Goal: Ask a question: Seek information or help from site administrators or community

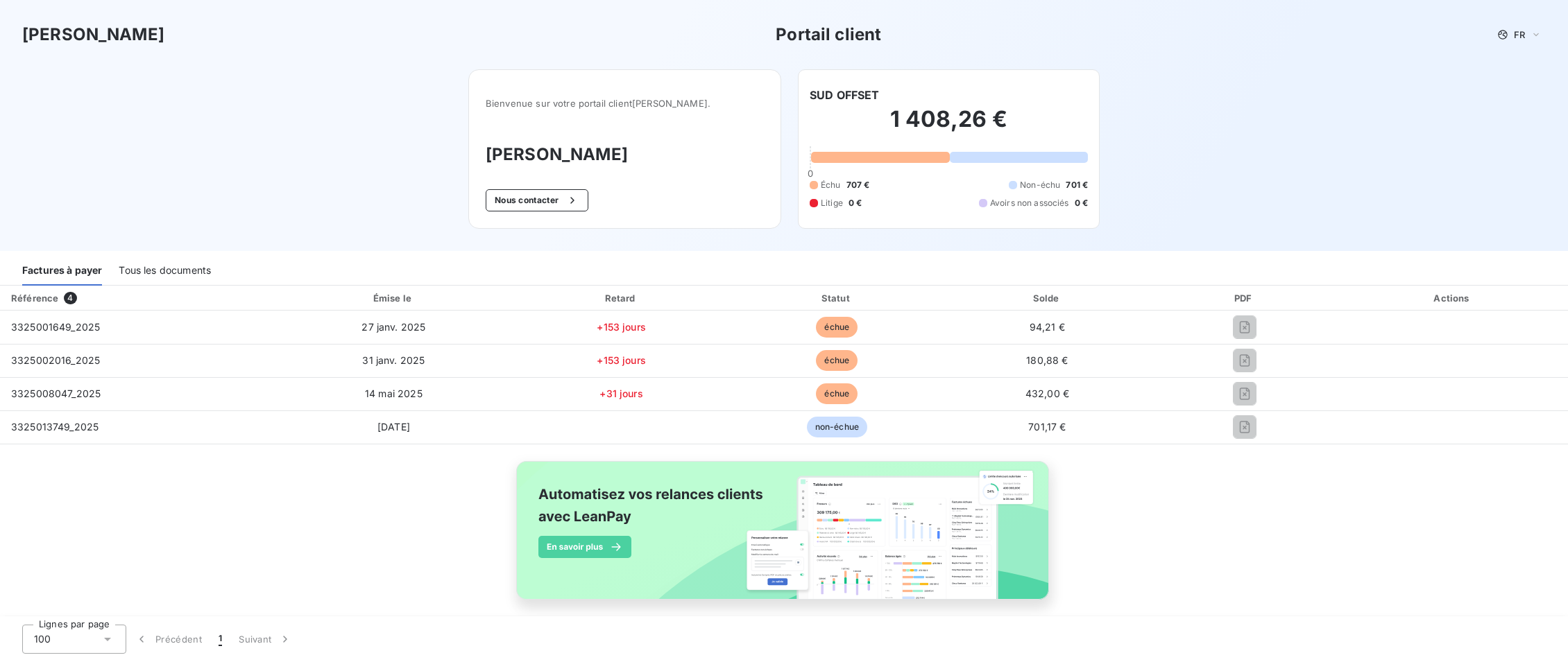
click at [154, 263] on div "Tous les documents" at bounding box center [164, 271] width 93 height 29
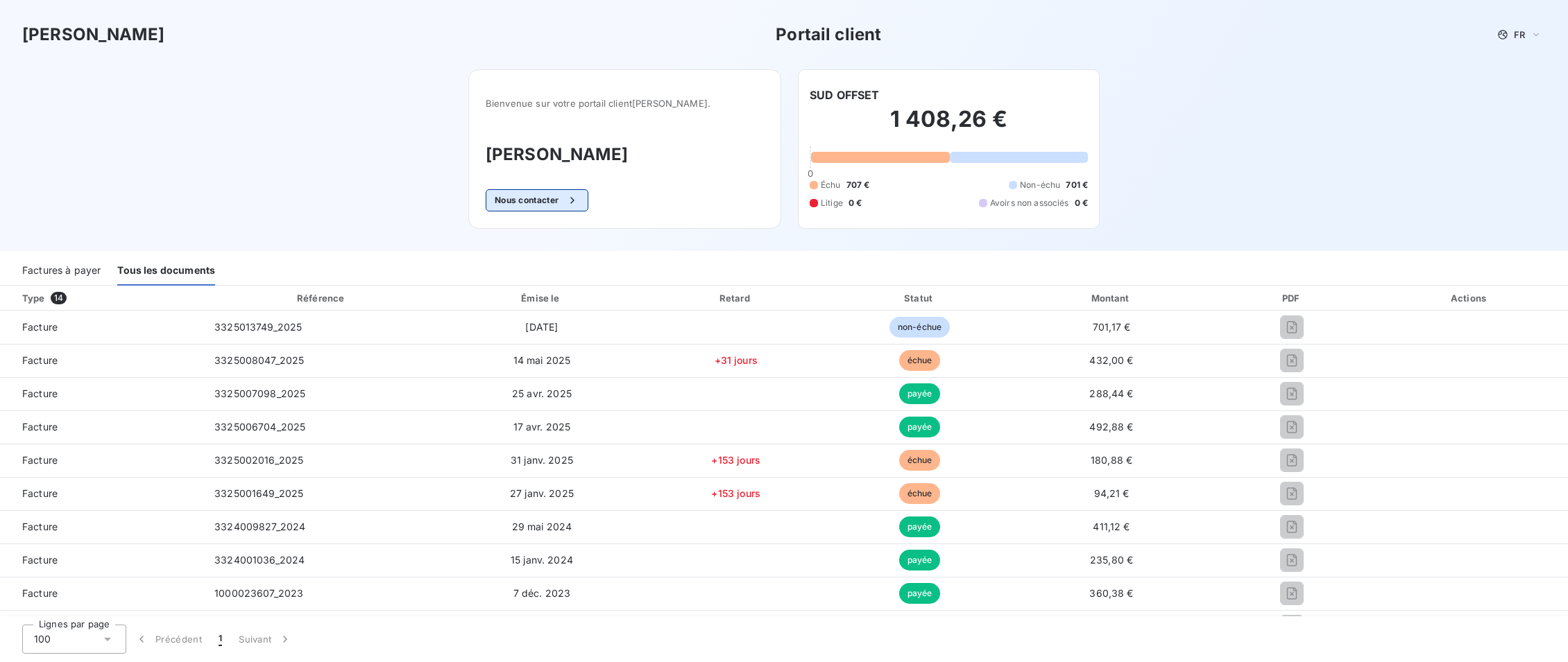
click at [540, 201] on button "Nous contacter" at bounding box center [537, 200] width 103 height 22
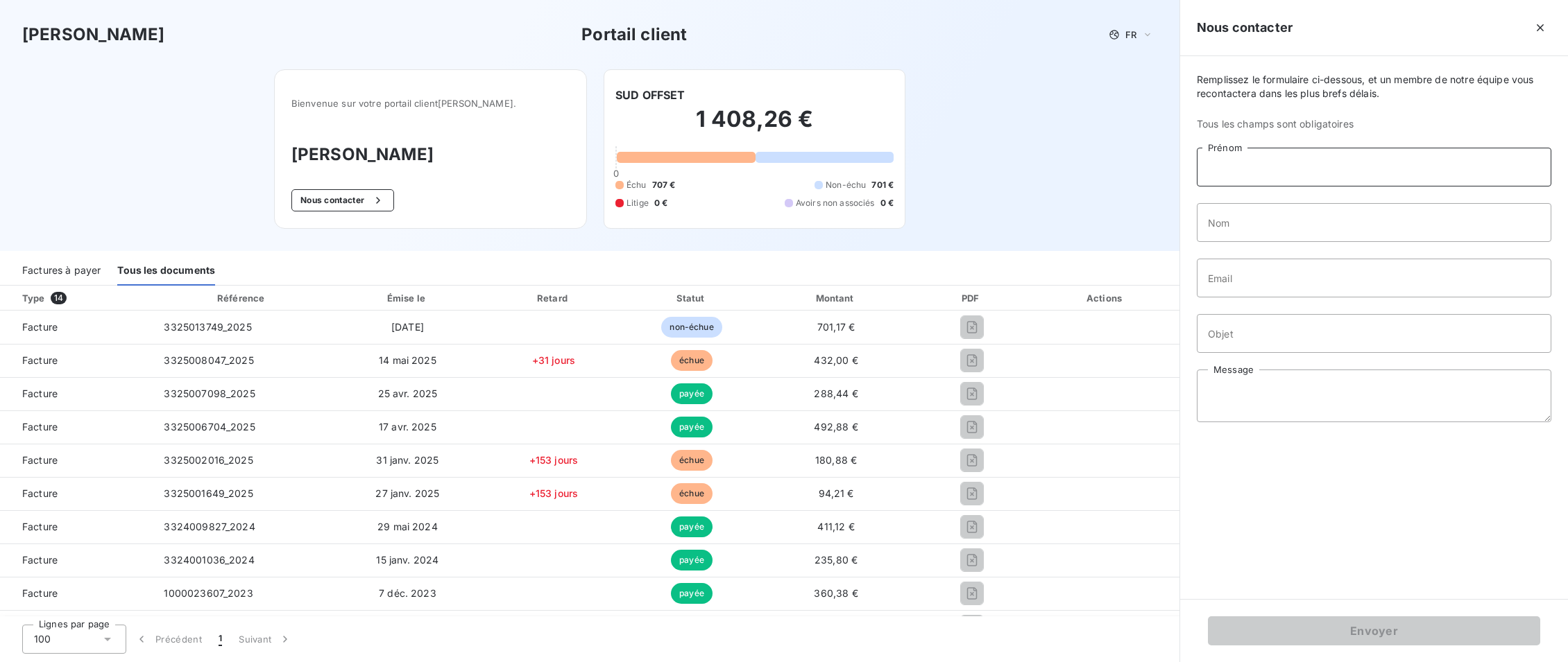
click at [1224, 171] on input "Prénom" at bounding box center [1374, 167] width 354 height 39
type input "[DATE]"
type input "BREJON"
type input "[EMAIL_ADDRESS][DOMAIN_NAME]"
type input "factures echues"
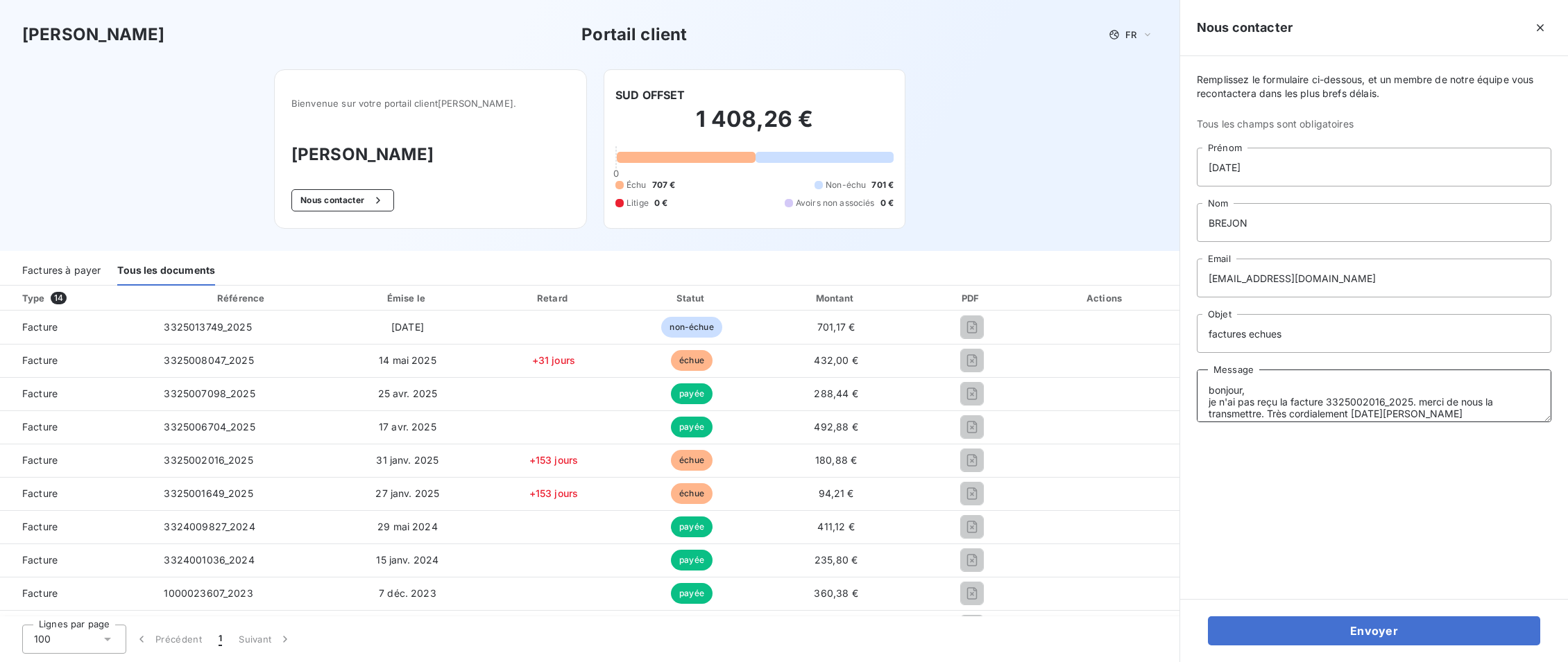
scroll to position [10, 0]
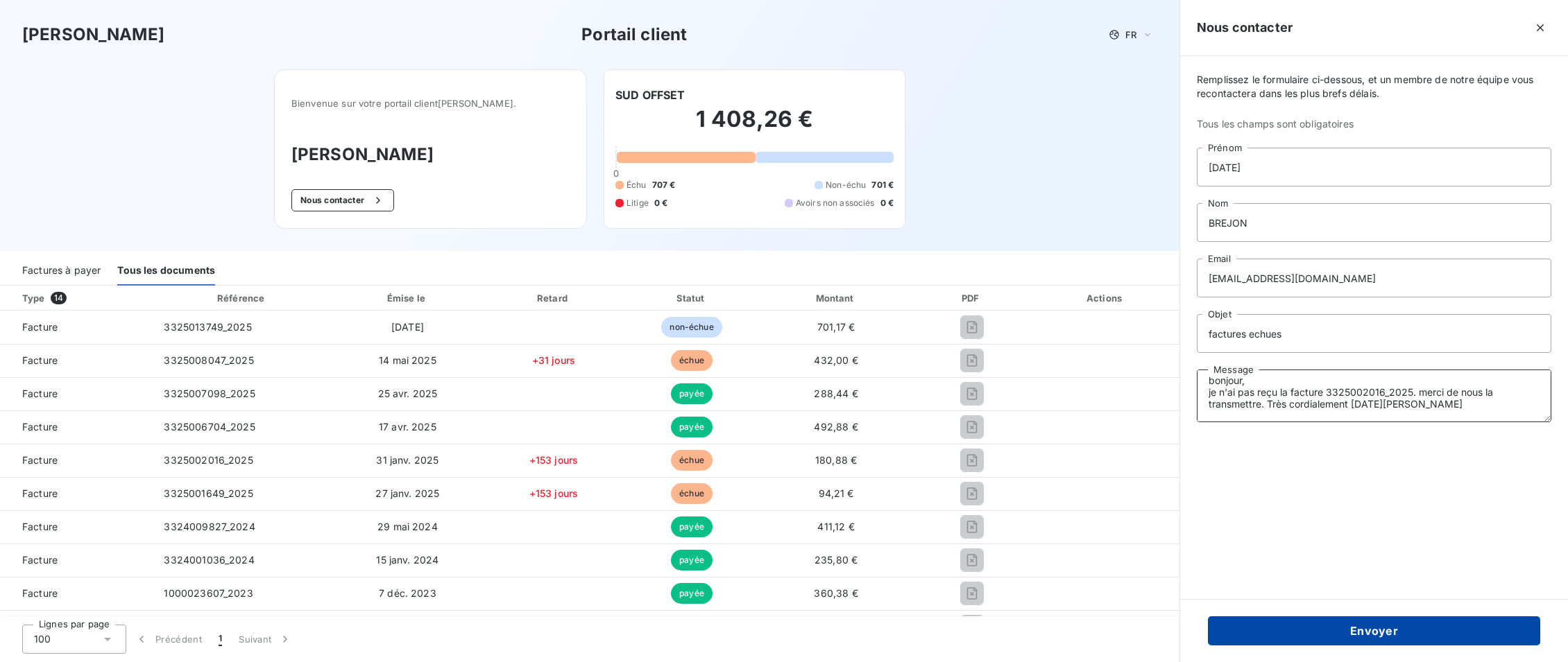
type textarea "bonjour, je n'ai pas reçu la facture 3325002016_2025. merci de nous la transmet…"
click at [1384, 632] on button "Envoyer" at bounding box center [1374, 631] width 332 height 29
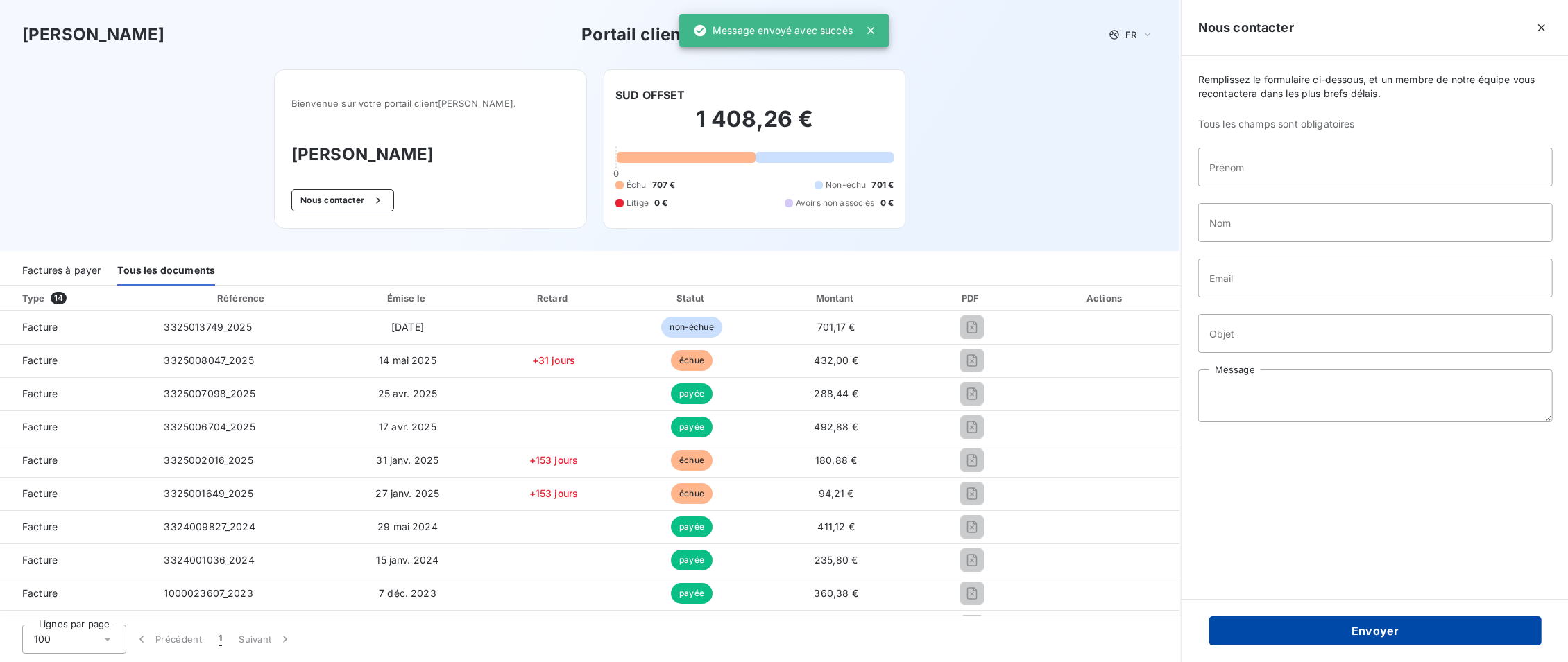
scroll to position [0, 0]
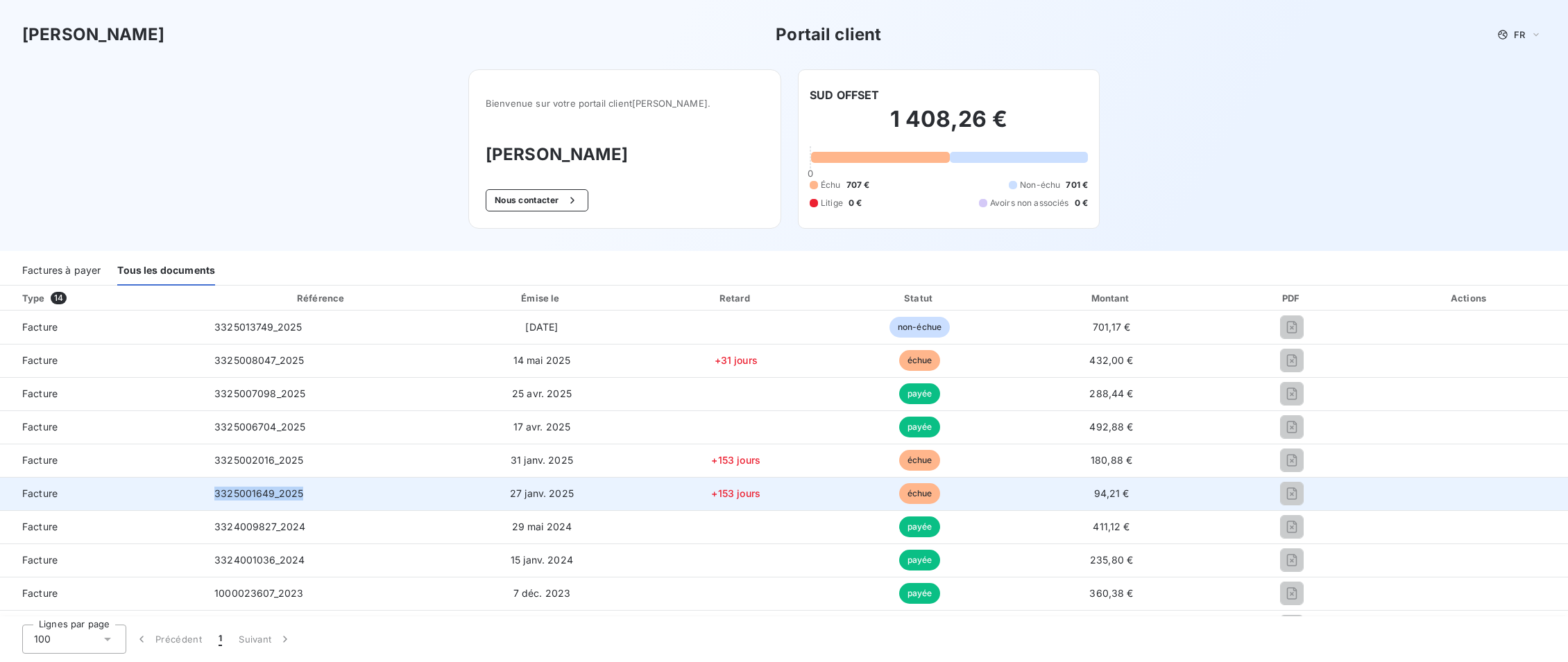
drag, startPoint x: 312, startPoint y: 497, endPoint x: 197, endPoint y: 491, distance: 115.2
click at [197, 491] on tr "Facture 3325001649_2025 [DATE] +153 jours échue 94,21 €" at bounding box center [784, 493] width 1568 height 33
copy tr "3325001649_2025"
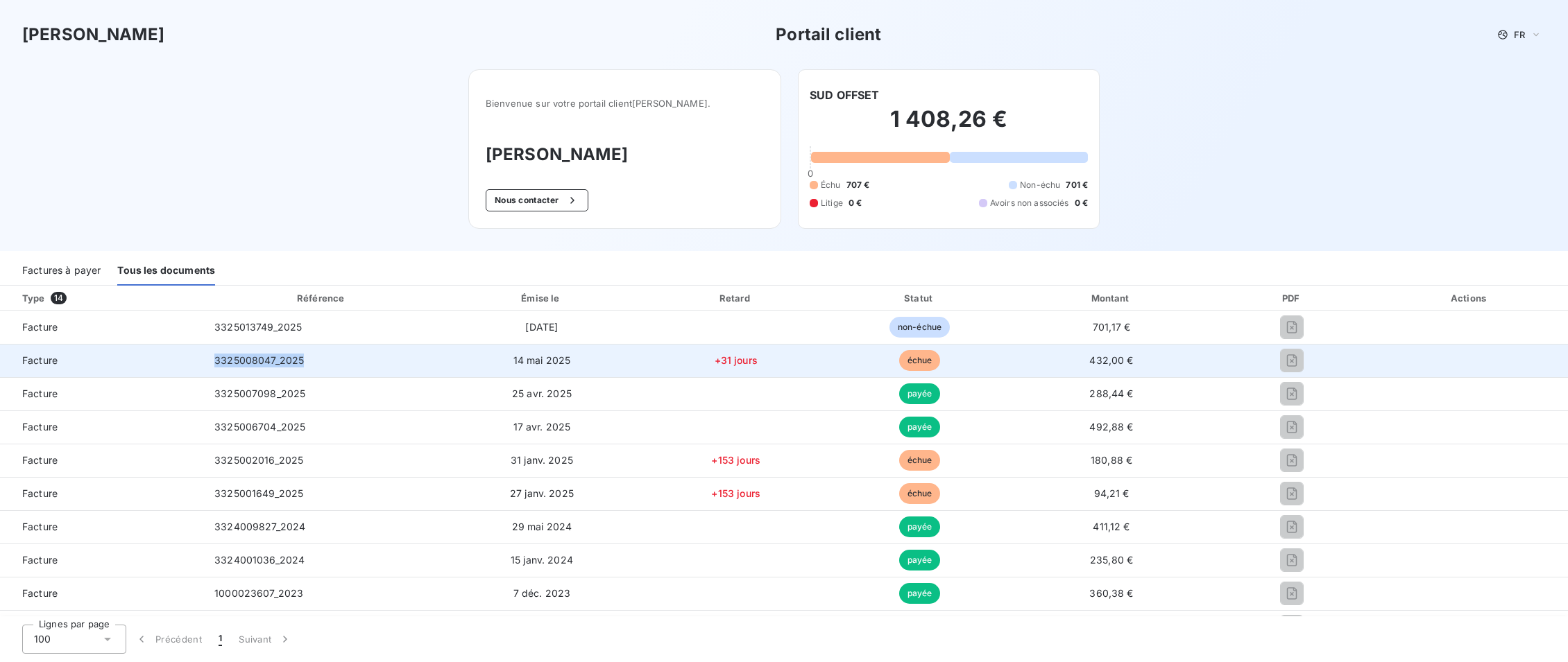
drag, startPoint x: 334, startPoint y: 365, endPoint x: 198, endPoint y: 361, distance: 136.1
click at [198, 361] on tr "Facture 3325008047_2025 [DATE] +31 jours échue 432,00 €" at bounding box center [784, 360] width 1568 height 33
copy tr "3325008047_2025"
